Goal: Information Seeking & Learning: Learn about a topic

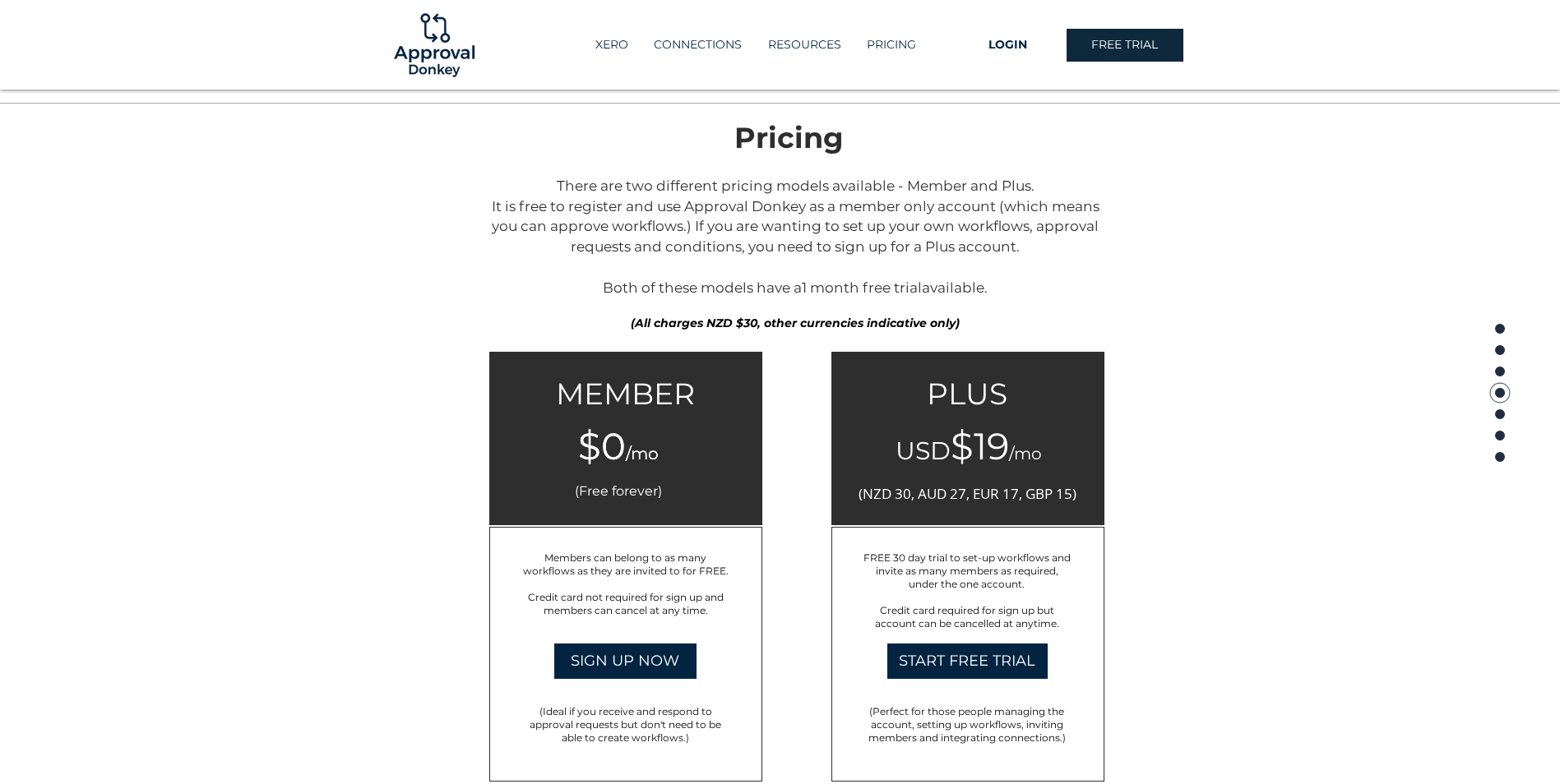
scroll to position [1808, 0]
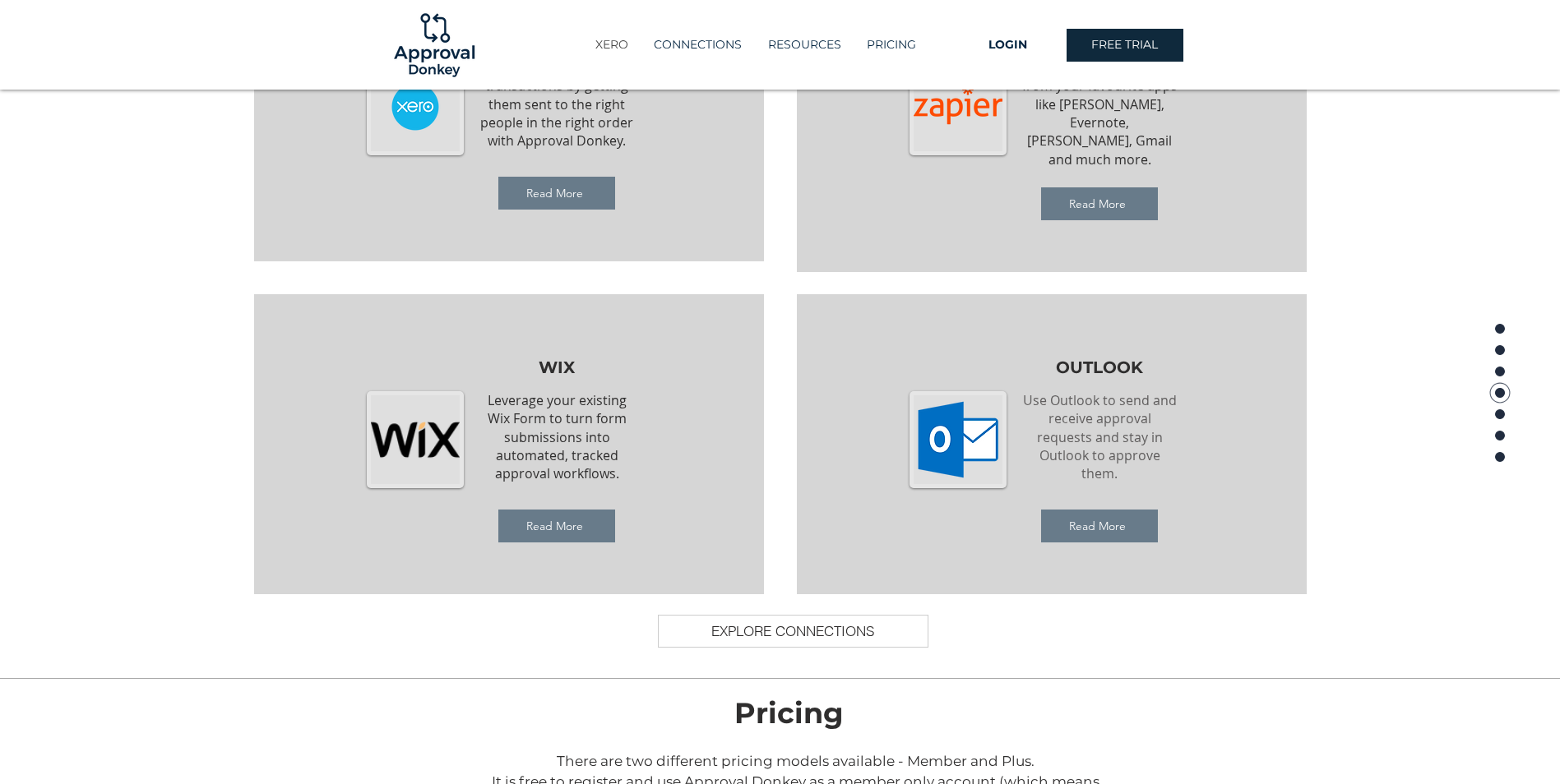
click at [619, 49] on p "XERO" at bounding box center [612, 44] width 50 height 27
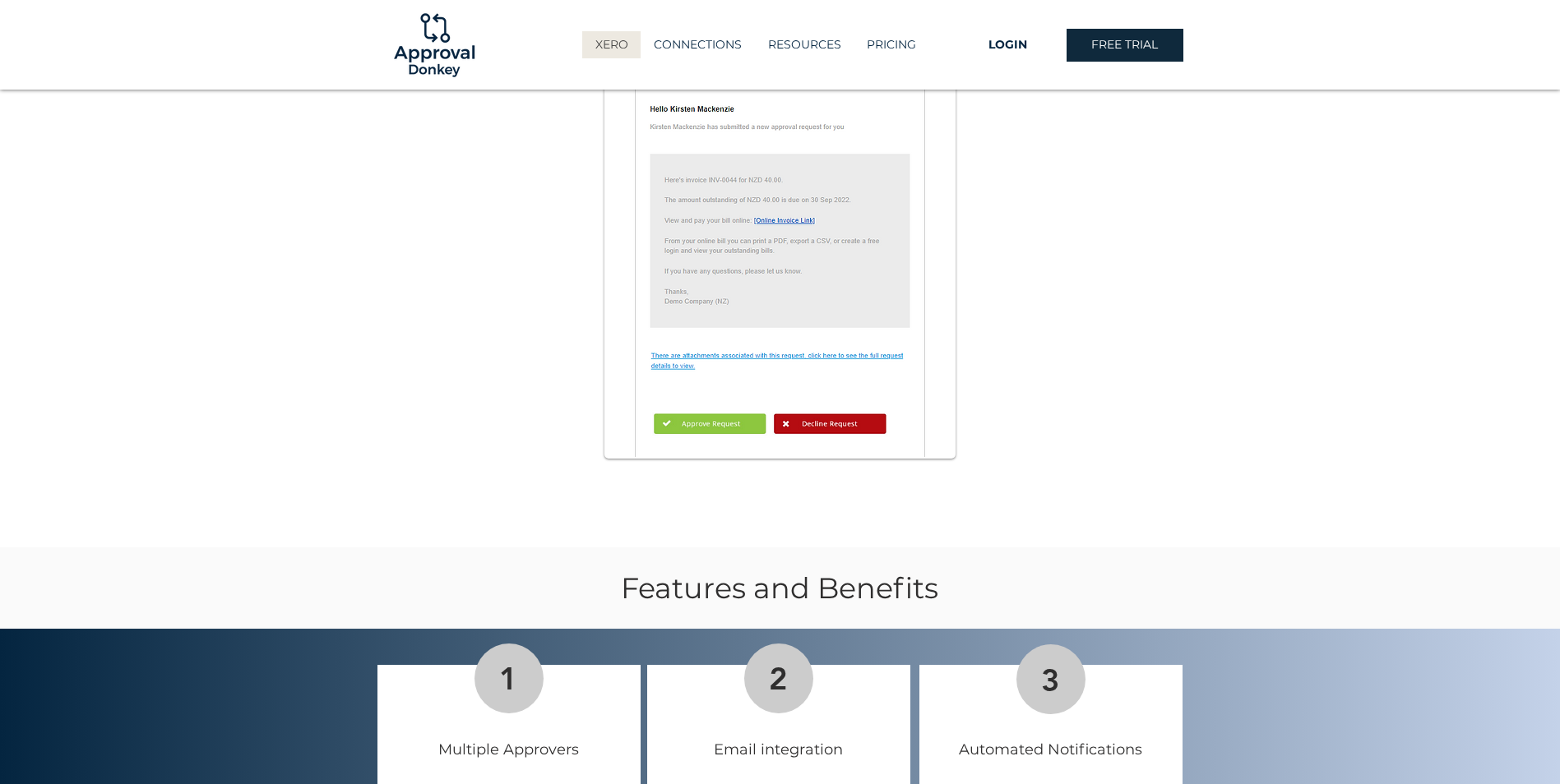
scroll to position [986, 0]
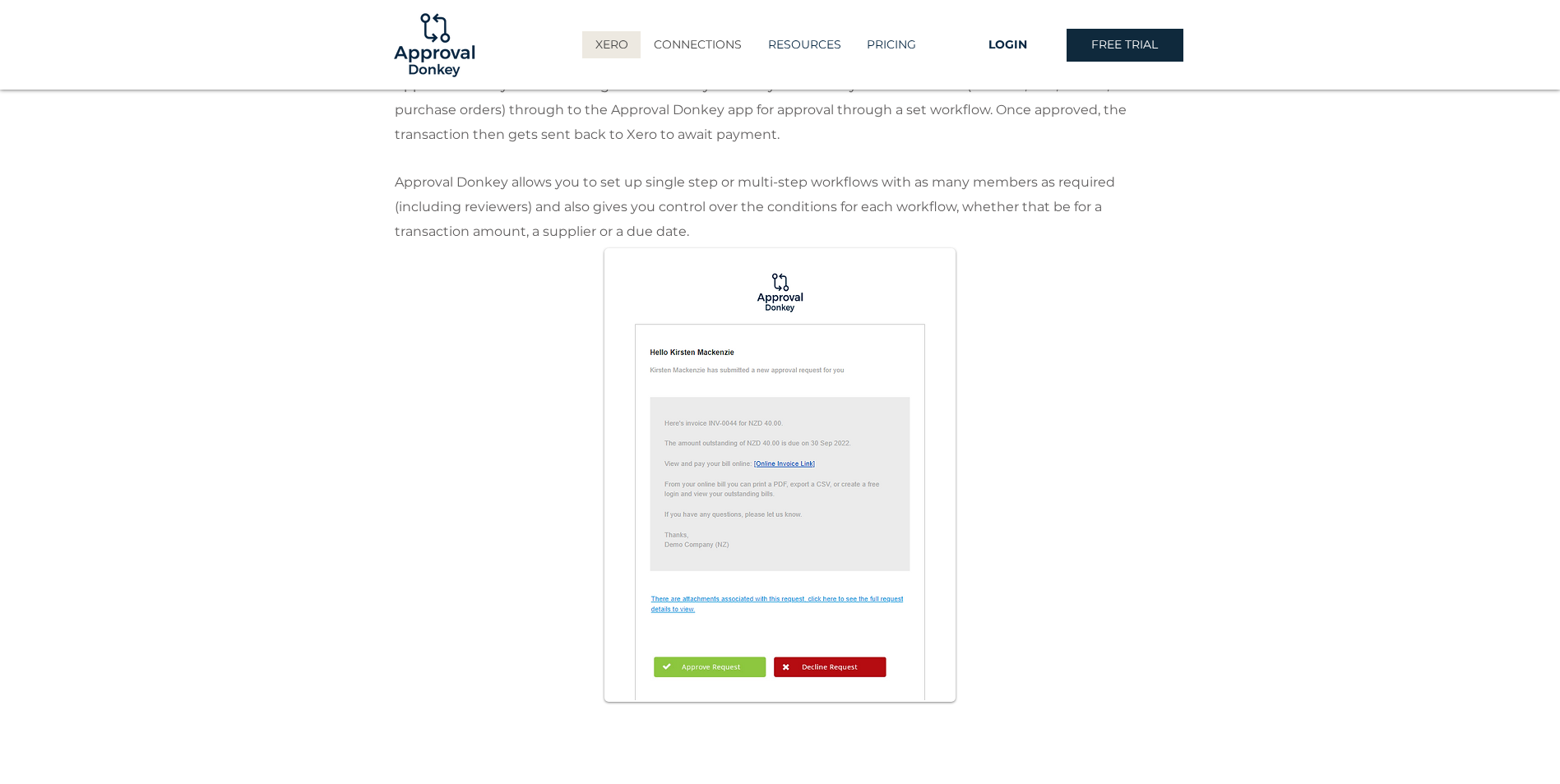
click at [692, 51] on p "CONNECTIONS" at bounding box center [698, 44] width 104 height 27
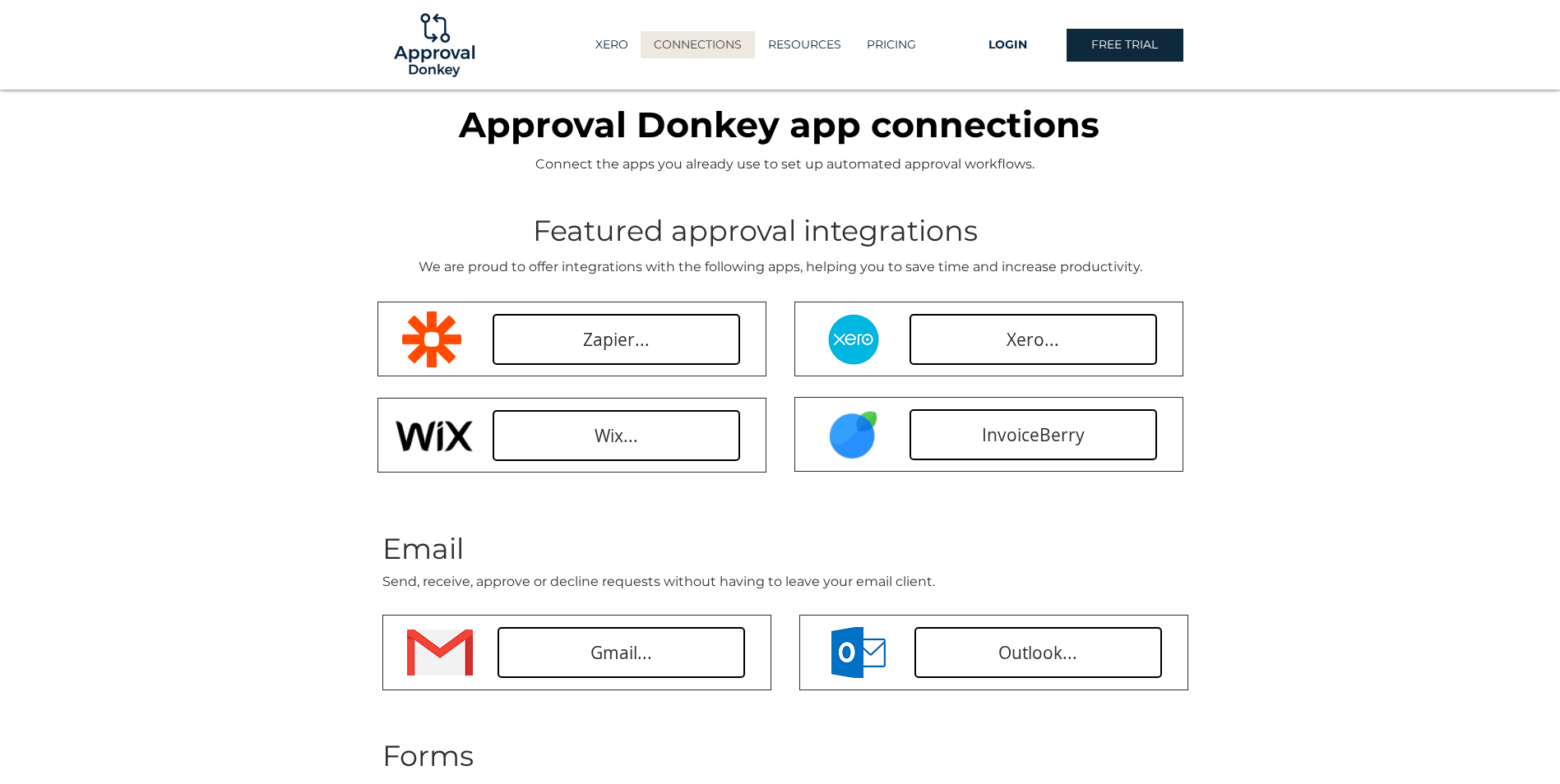
click at [900, 48] on p "PRICING" at bounding box center [891, 44] width 65 height 27
click at [895, 40] on p "PRICING" at bounding box center [891, 44] width 65 height 27
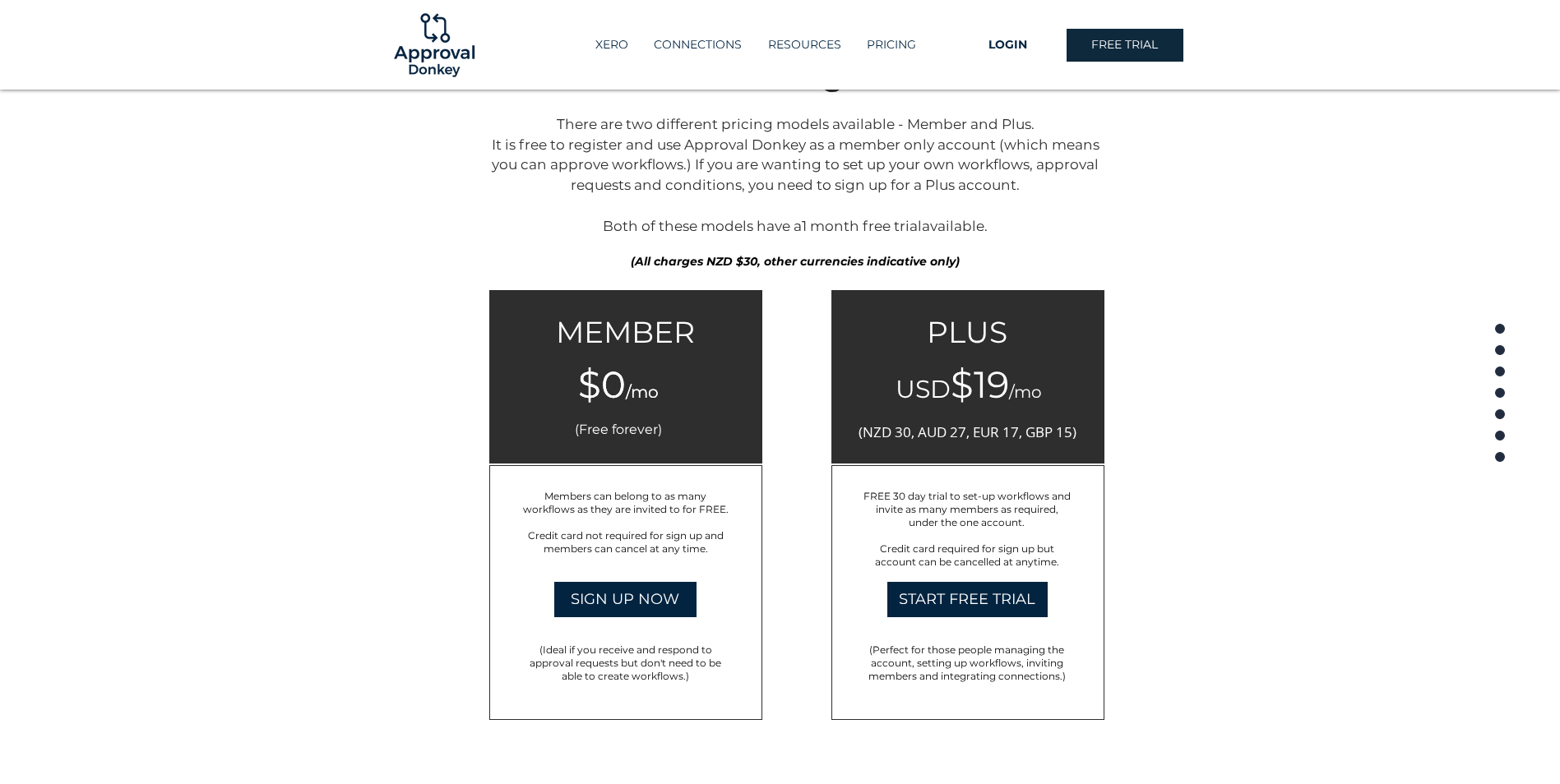
scroll to position [2484, 0]
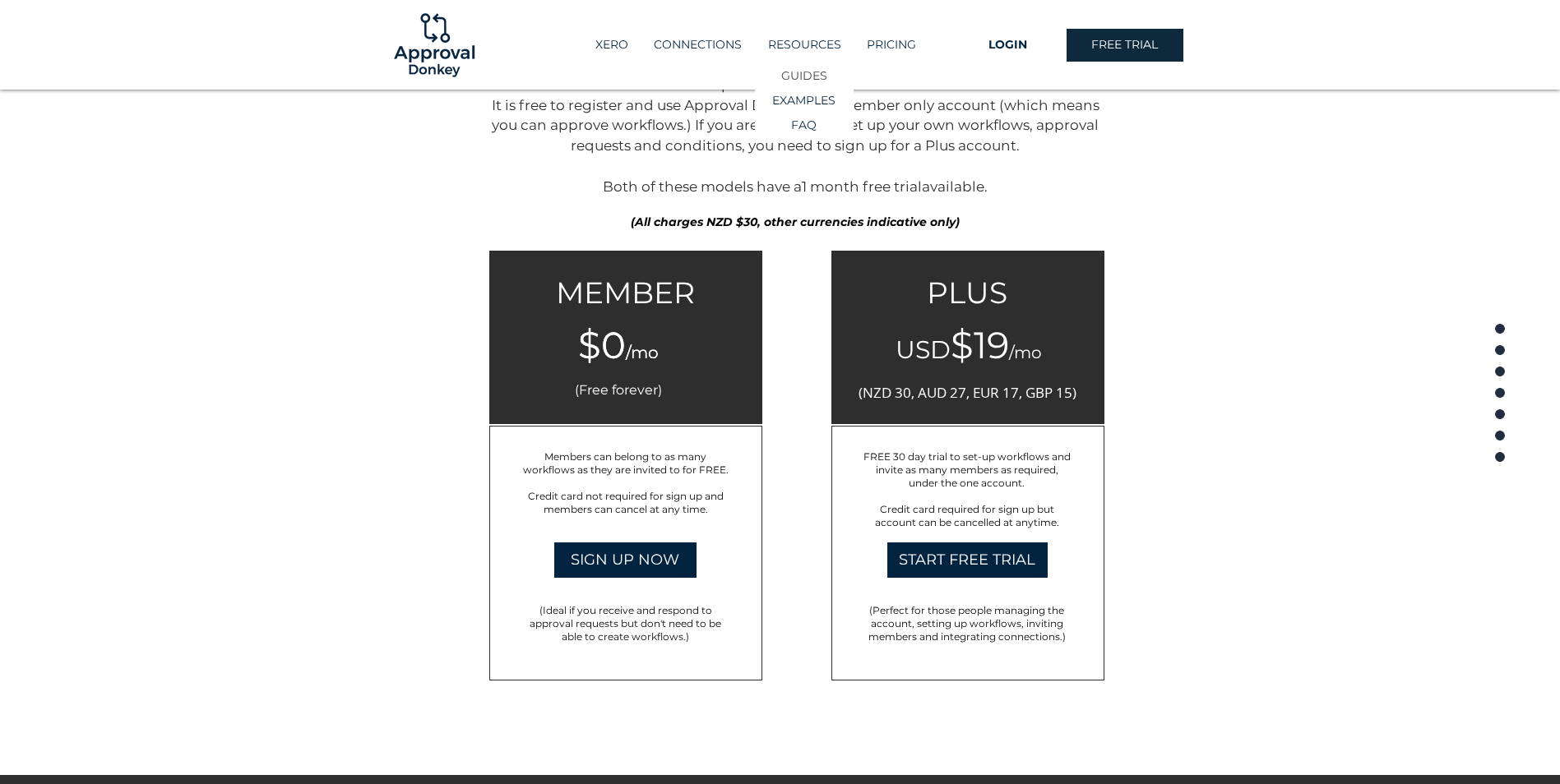
click at [803, 72] on p "GUIDES" at bounding box center [804, 76] width 57 height 24
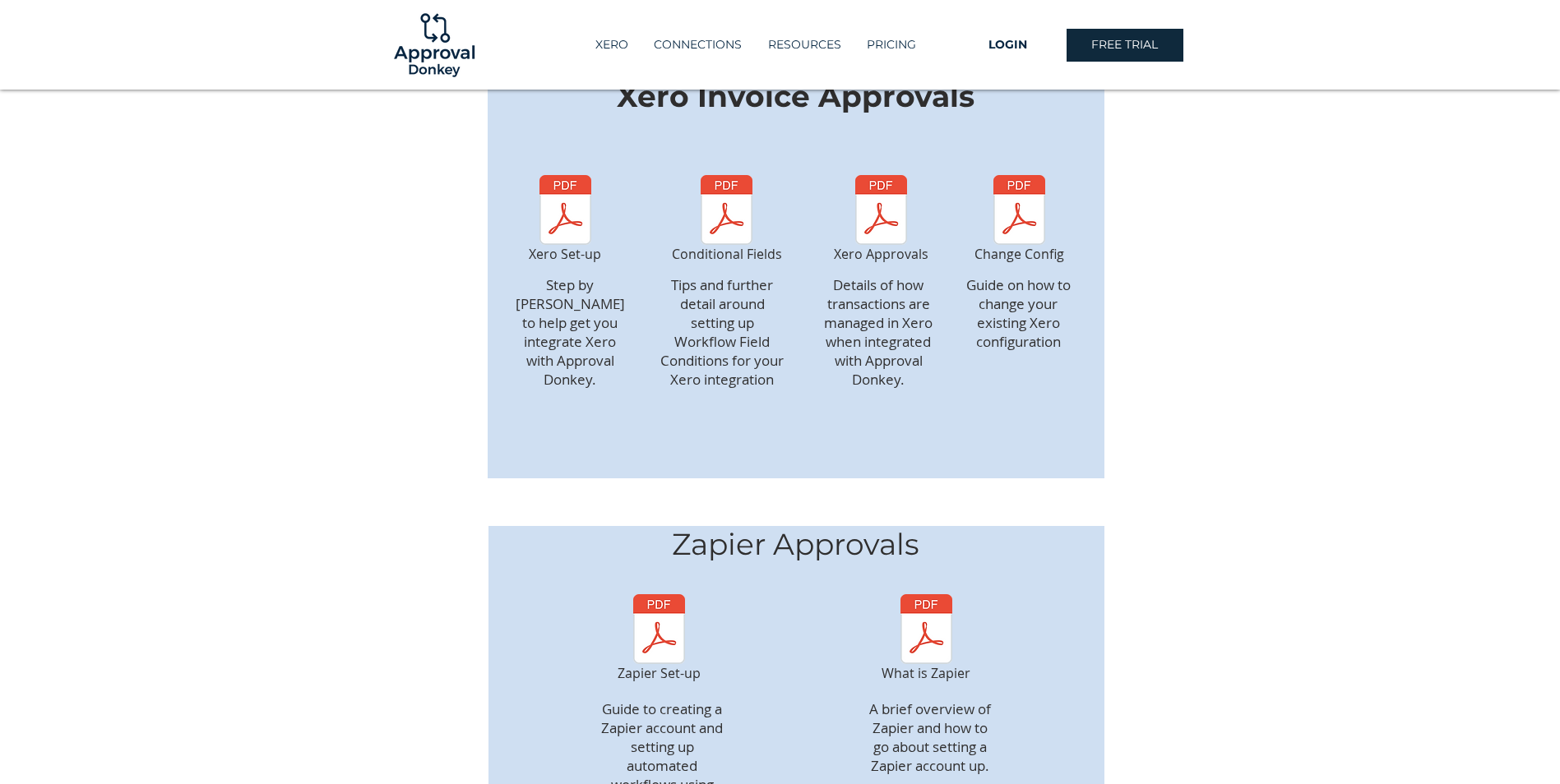
scroll to position [1618, 0]
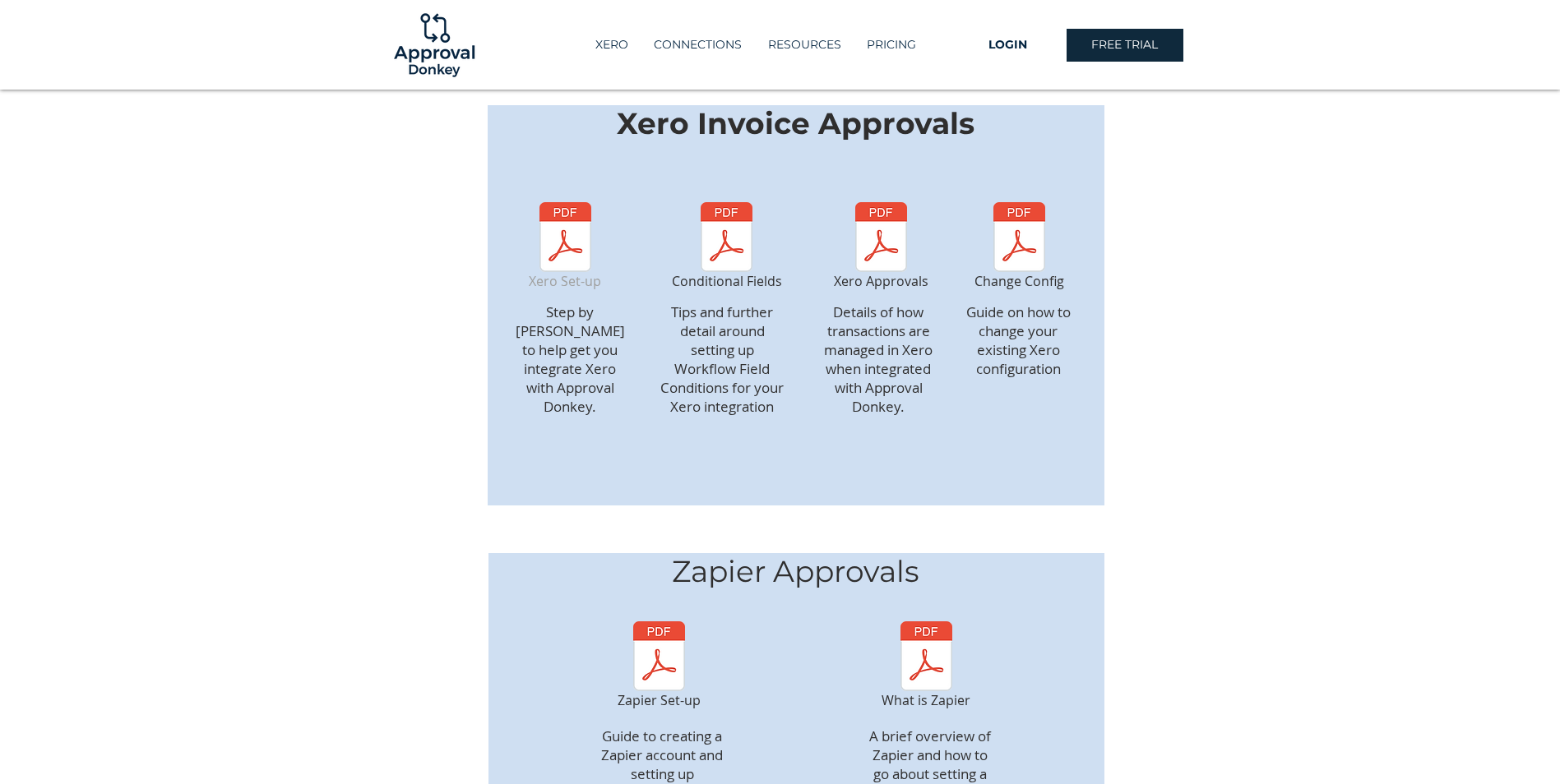
click at [579, 211] on img "Xero Set-up" at bounding box center [565, 237] width 76 height 70
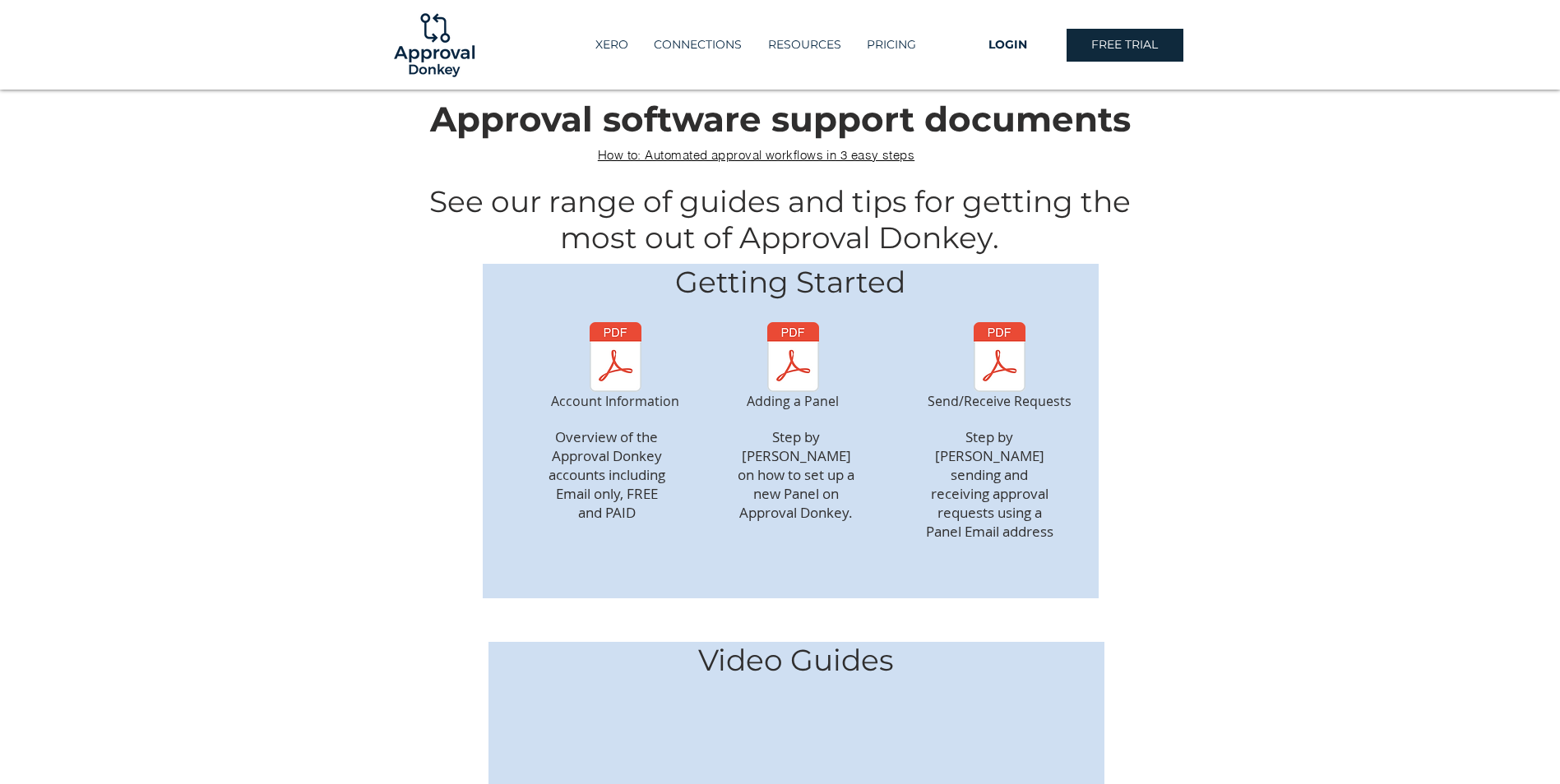
scroll to position [0, 0]
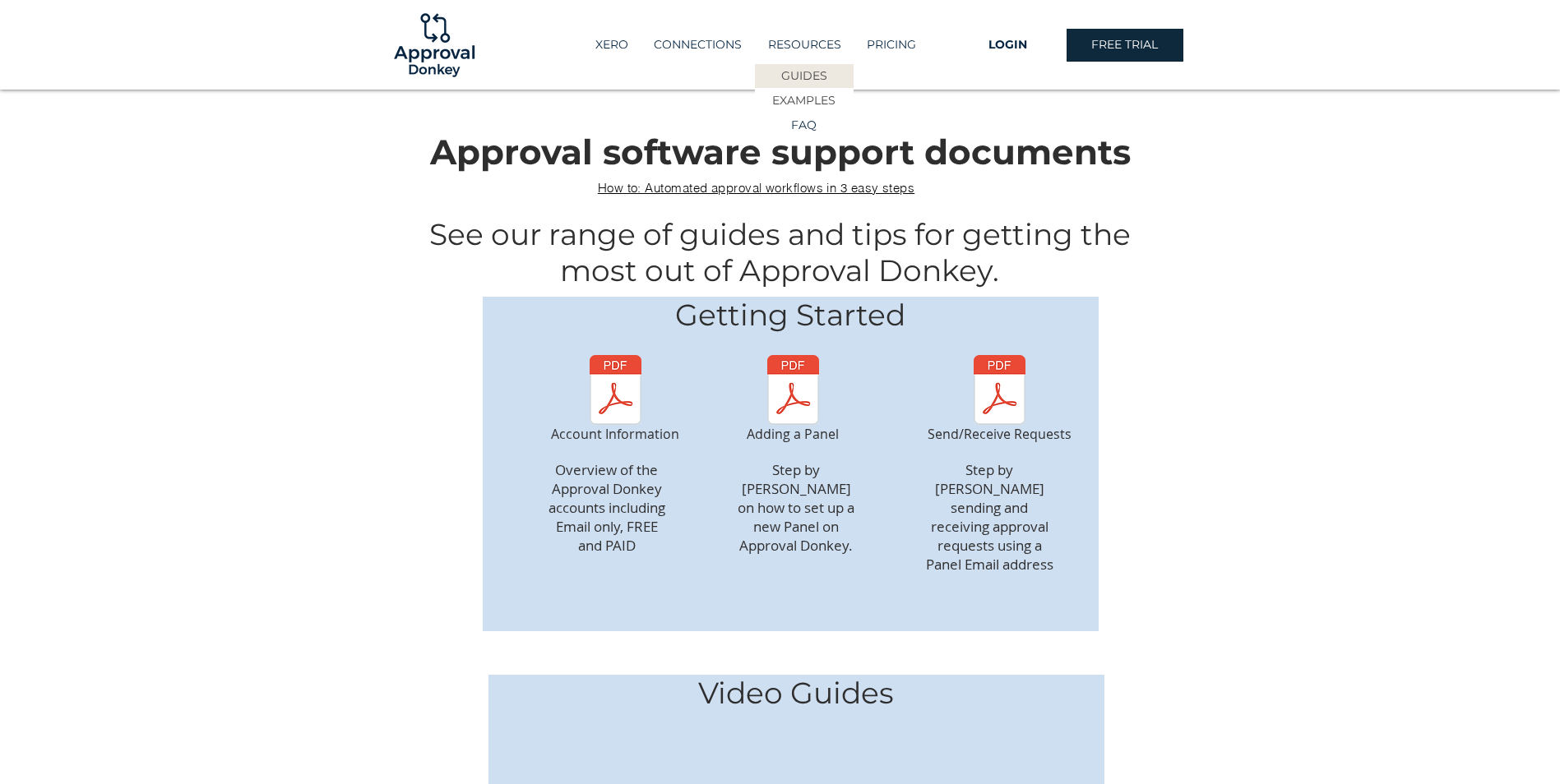
click at [799, 100] on p "EXAMPLES" at bounding box center [803, 100] width 75 height 24
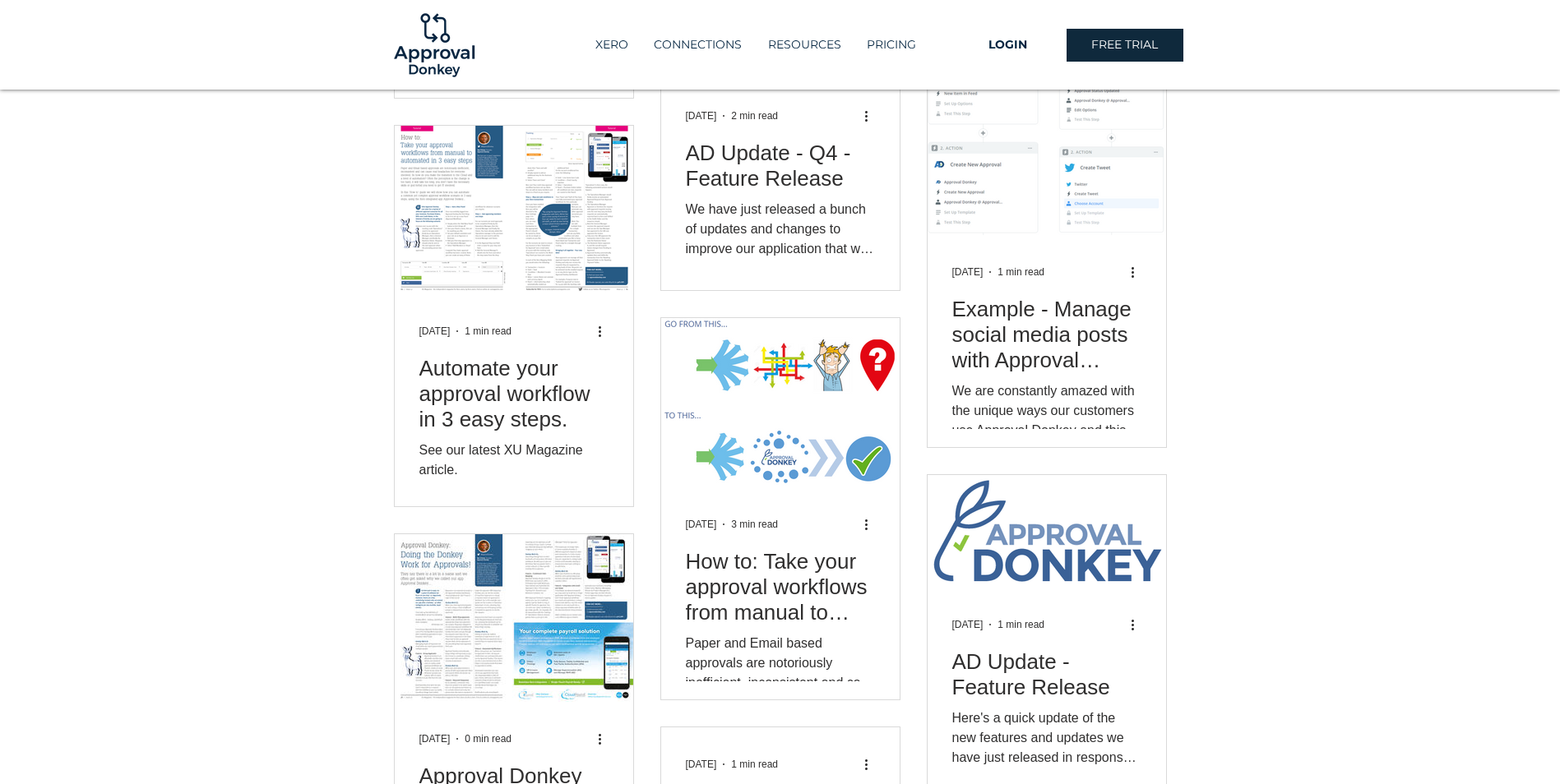
scroll to position [493, 0]
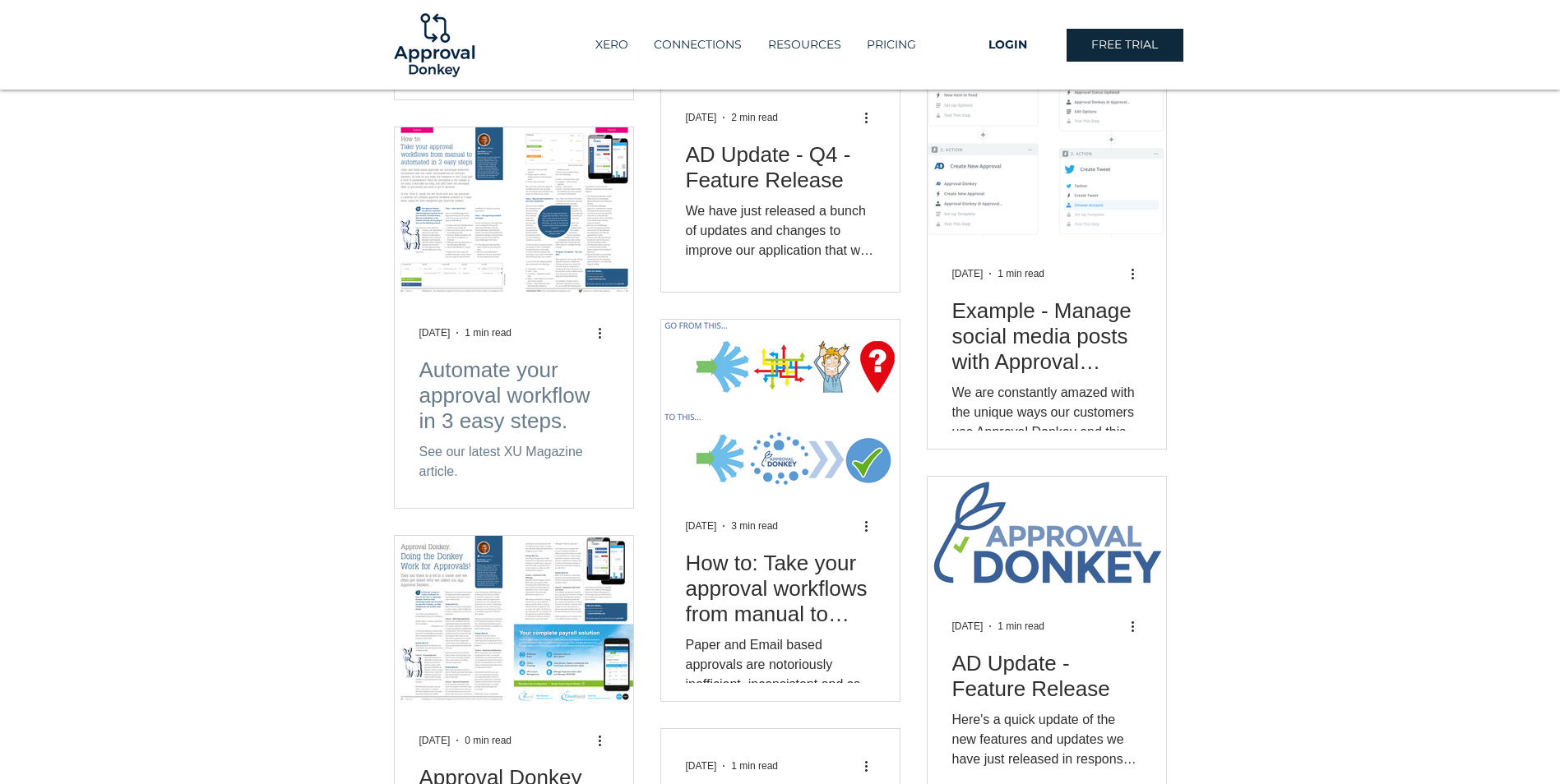
click at [509, 382] on h2 "Automate your approval workflow in 3 easy steps." at bounding box center [514, 395] width 189 height 76
